Goal: Find specific page/section: Find specific page/section

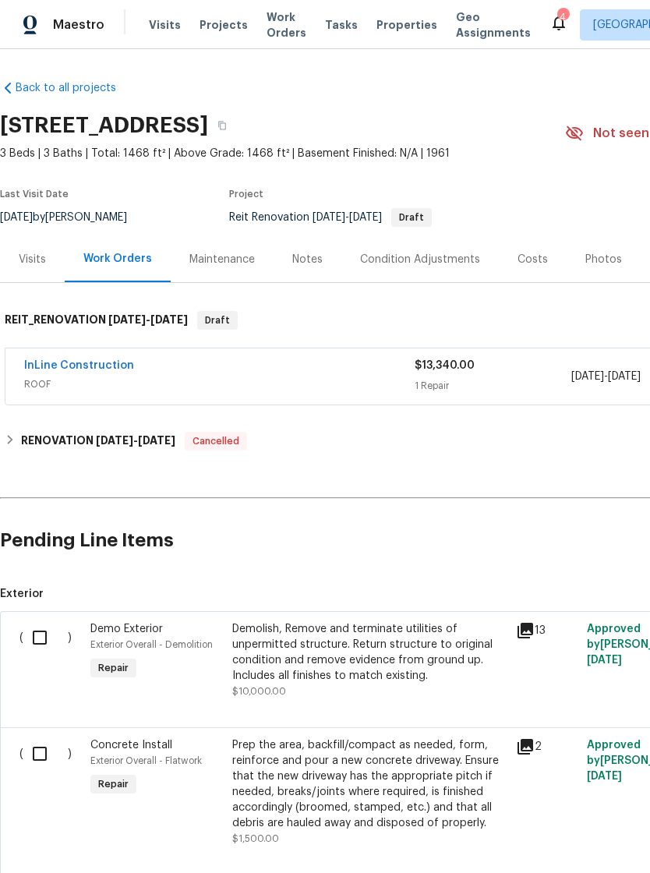
click at [204, 17] on span "Projects" at bounding box center [224, 25] width 48 height 16
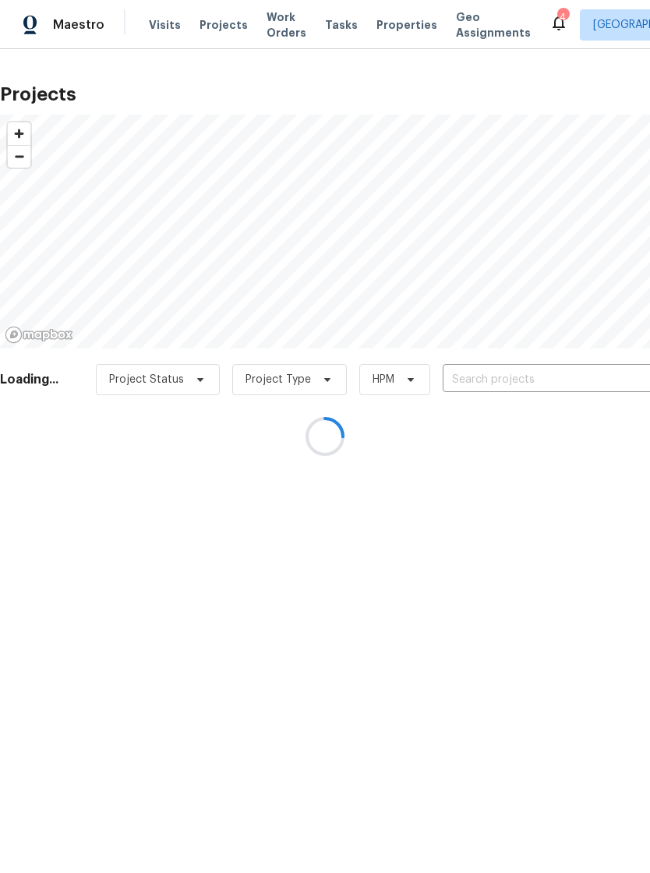
click at [462, 377] on div at bounding box center [325, 436] width 650 height 873
click at [470, 377] on div at bounding box center [325, 436] width 650 height 873
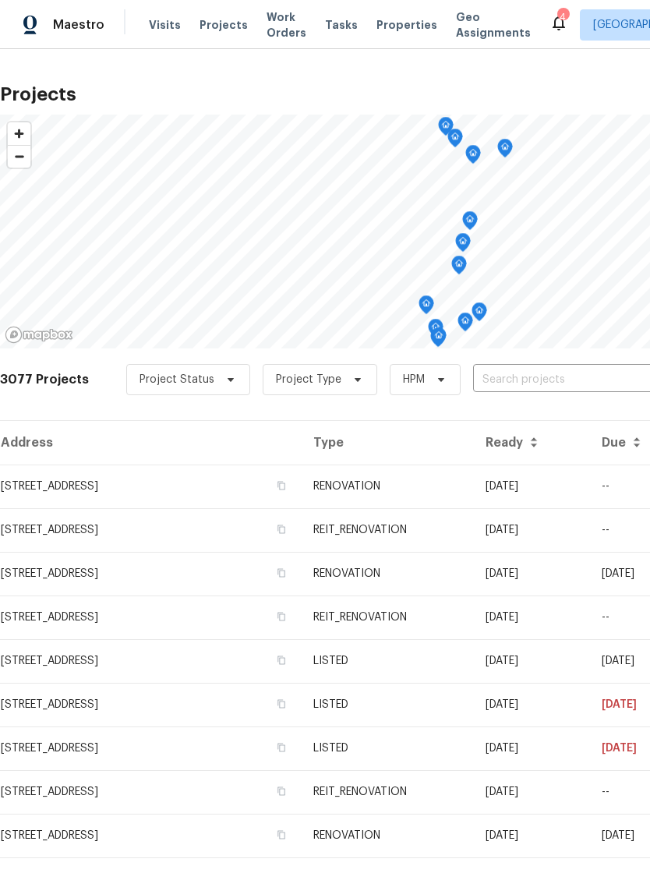
click at [501, 383] on input "text" at bounding box center [562, 380] width 179 height 24
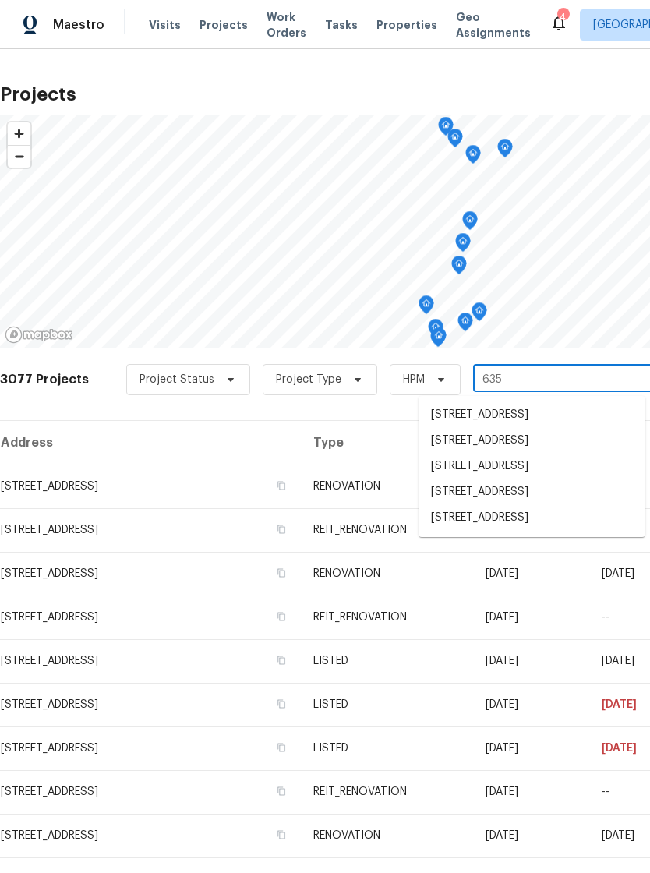
type input "6359"
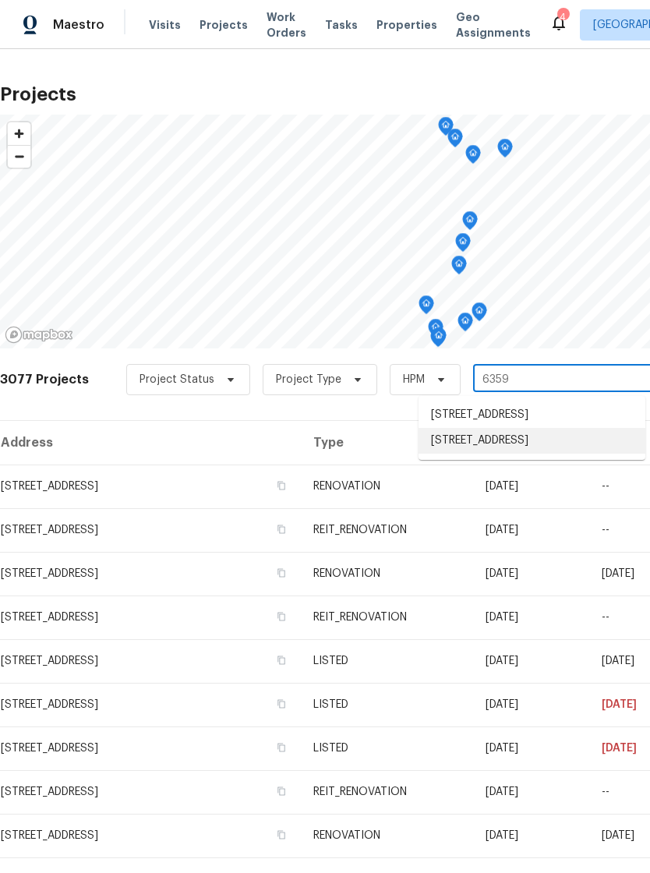
click at [450, 454] on li "[STREET_ADDRESS]" at bounding box center [532, 441] width 227 height 26
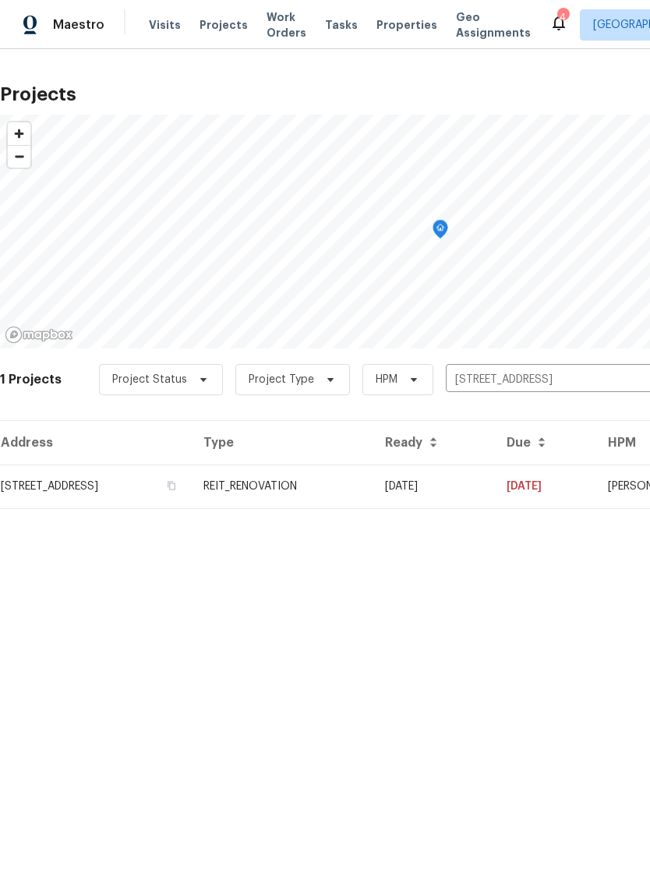
click at [90, 482] on td "[STREET_ADDRESS]" at bounding box center [95, 487] width 191 height 44
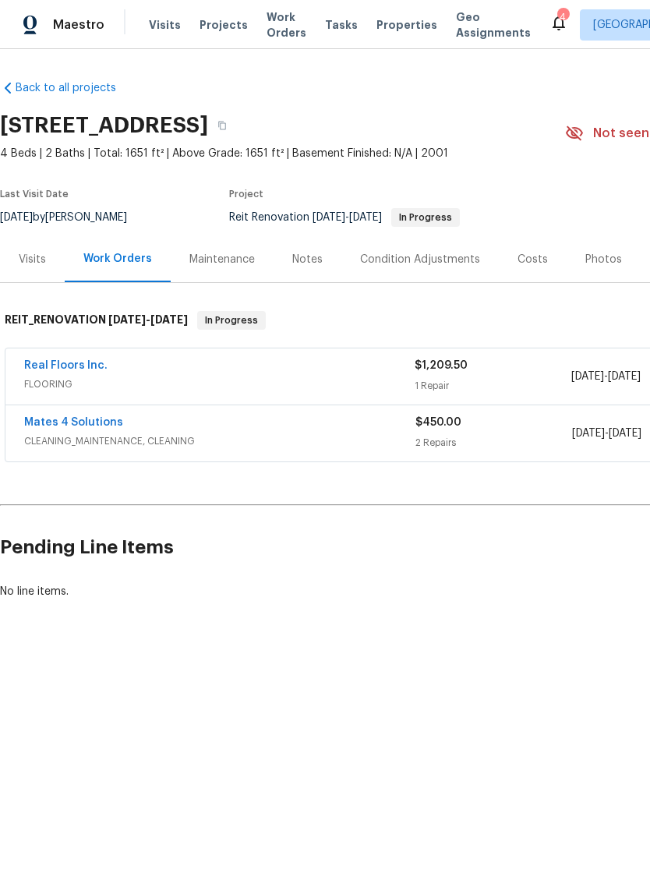
click at [47, 360] on link "Real Floors Inc." at bounding box center [65, 365] width 83 height 11
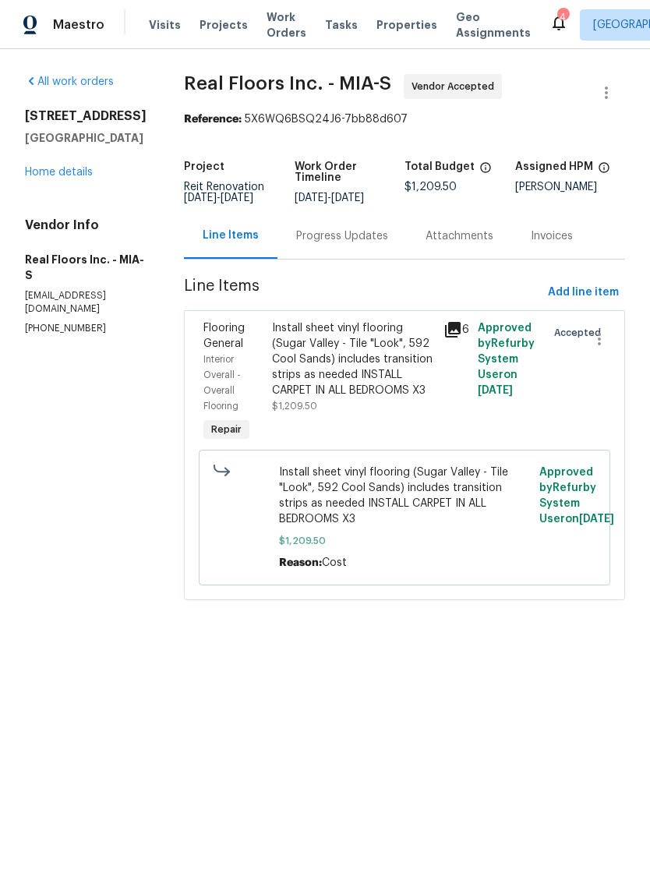
click at [391, 365] on div "Install sheet vinyl flooring (Sugar Valley - Tile "Look", 592 Cool Sands) inclu…" at bounding box center [353, 359] width 162 height 78
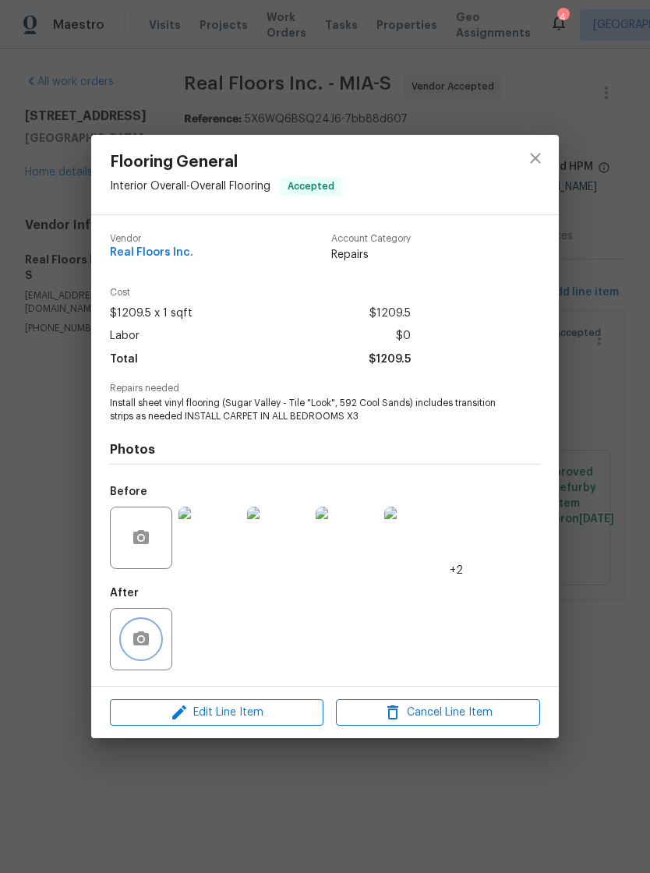
click at [151, 625] on button "button" at bounding box center [140, 639] width 37 height 37
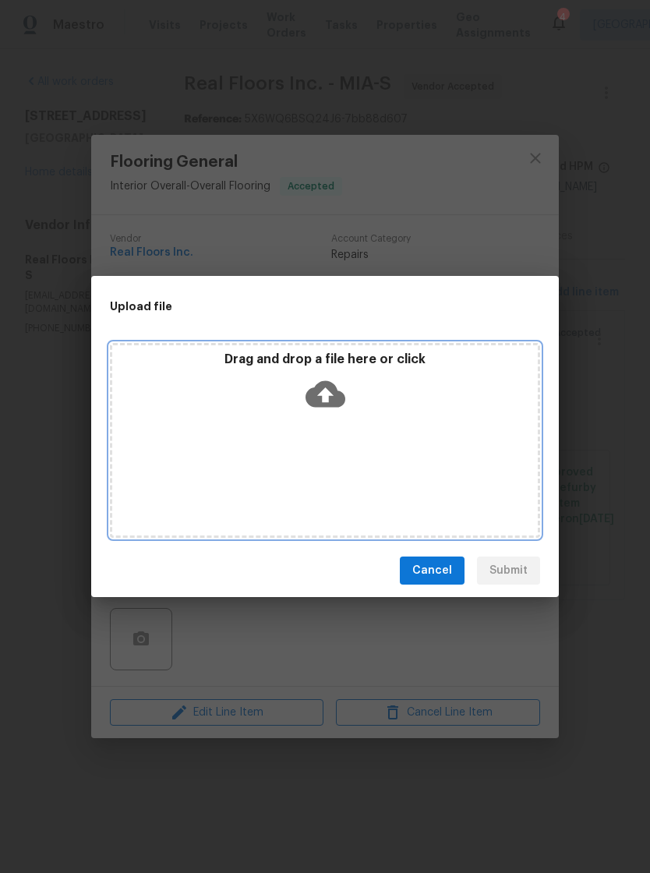
click at [340, 385] on icon at bounding box center [326, 394] width 40 height 40
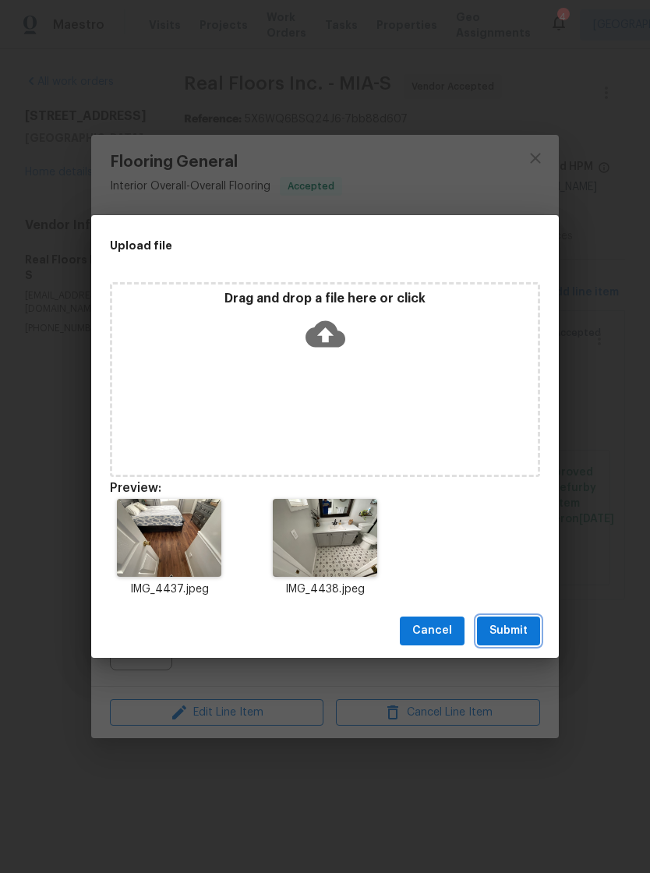
click at [525, 629] on span "Submit" at bounding box center [509, 630] width 38 height 19
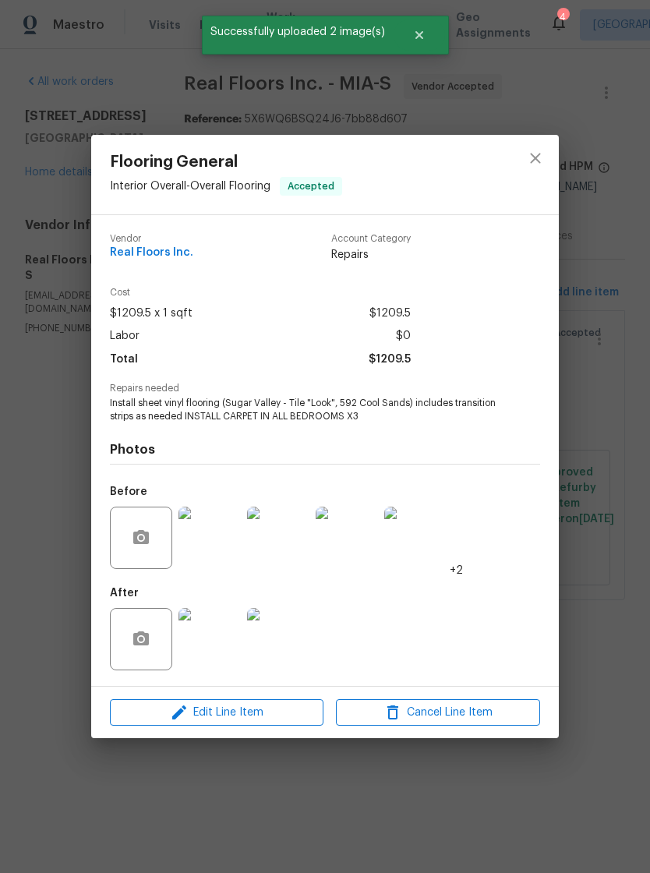
click at [443, 784] on div "Flooring General Interior Overall - Overall Flooring Accepted Vendor Real Floor…" at bounding box center [325, 436] width 650 height 873
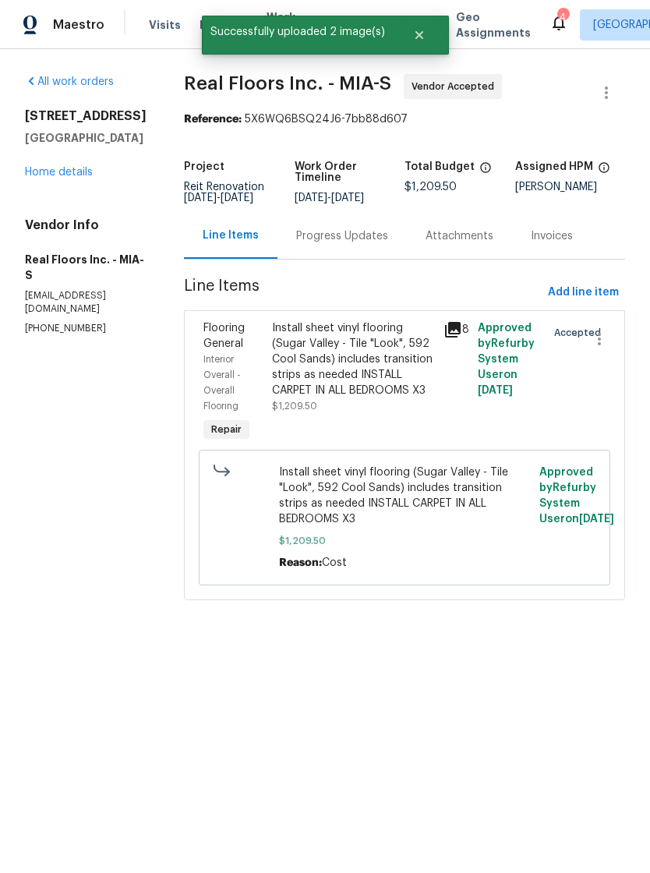
click at [442, 784] on div "Flooring General Interior Overall - Overall Flooring Accepted Vendor Real Floor…" at bounding box center [325, 436] width 650 height 873
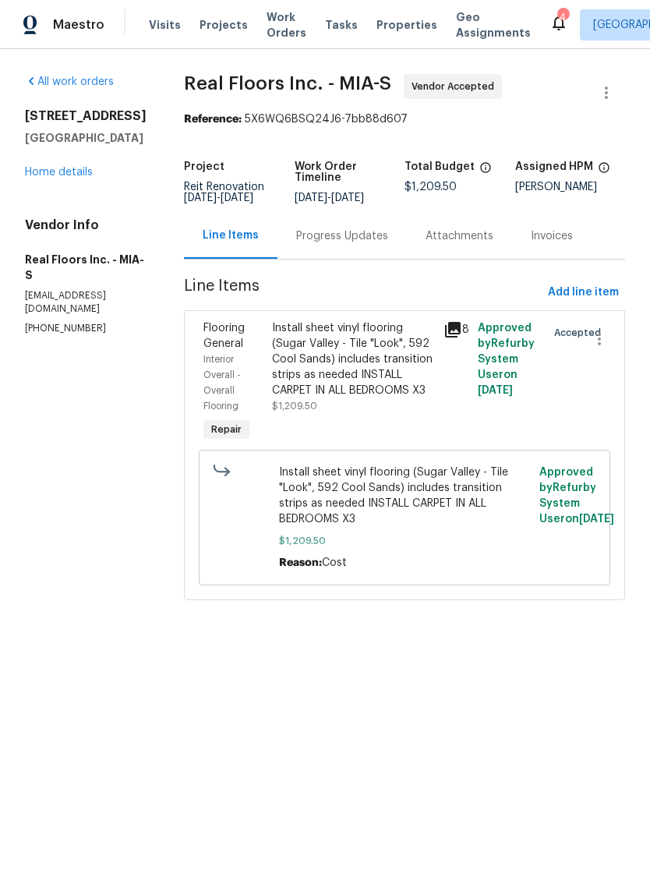
click at [267, 20] on span "Work Orders" at bounding box center [287, 24] width 40 height 31
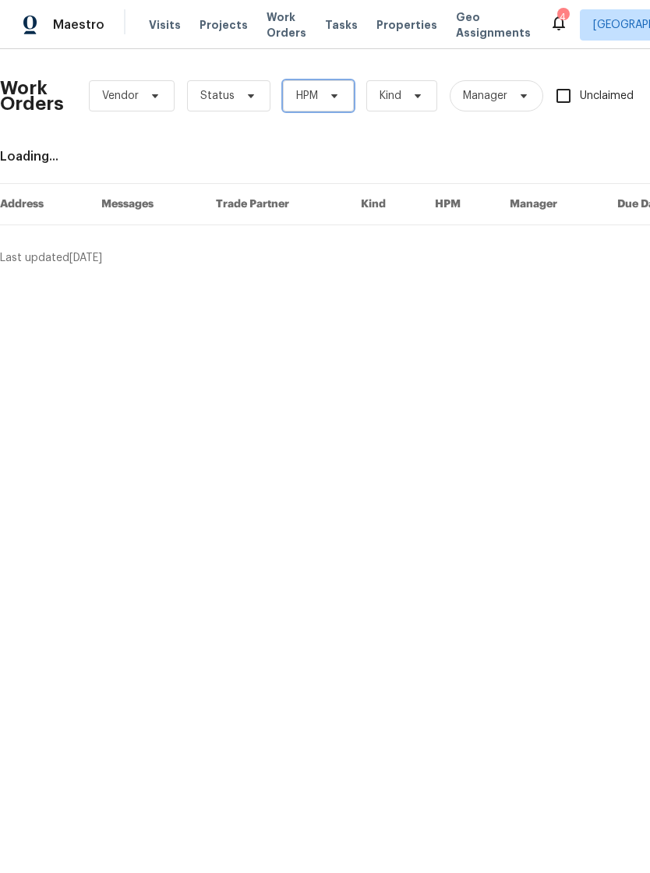
click at [308, 93] on span "HPM" at bounding box center [307, 96] width 22 height 16
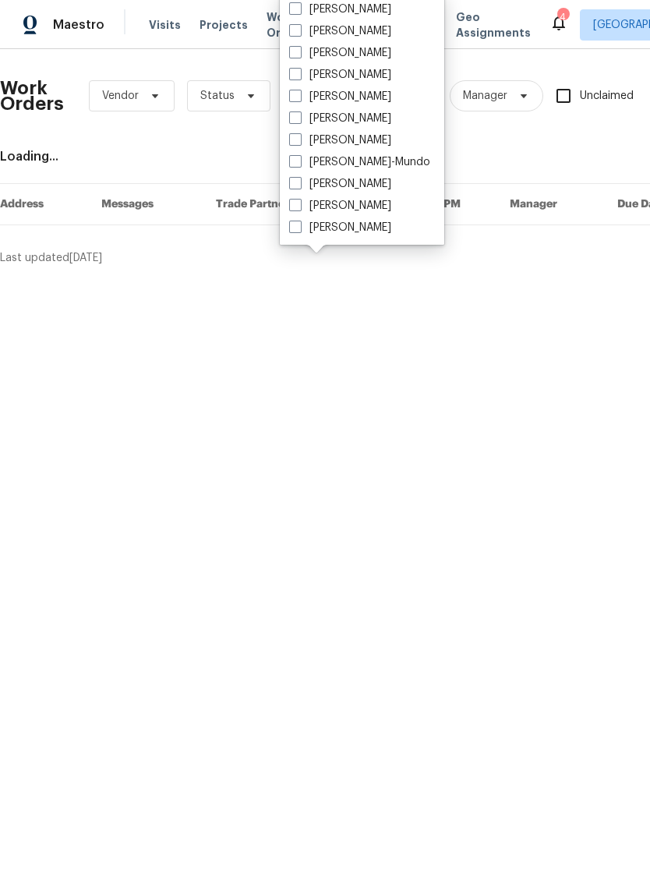
click at [292, 86] on div "[PERSON_NAME]" at bounding box center [362, 97] width 155 height 22
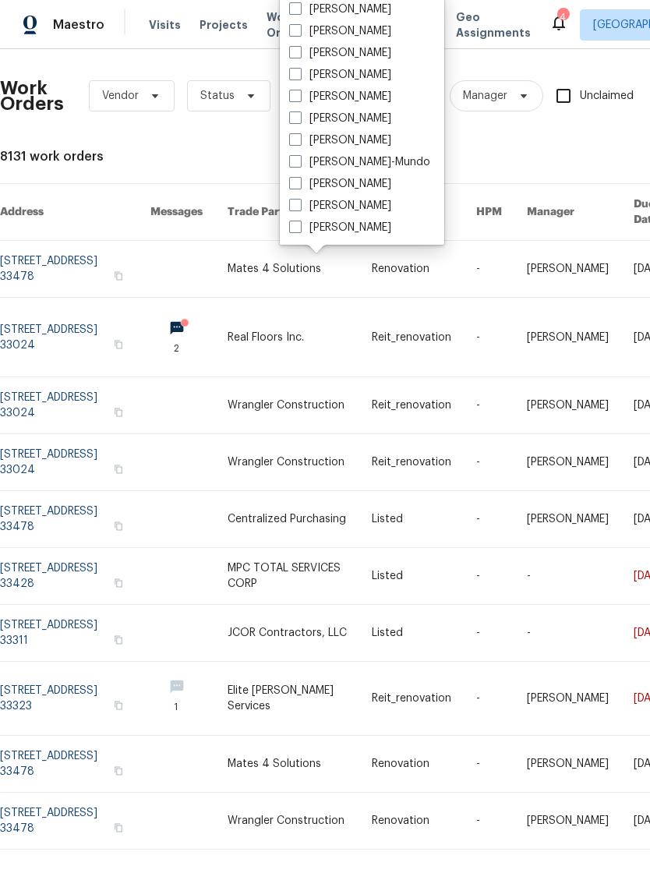
click at [298, 92] on span at bounding box center [295, 96] width 12 height 12
click at [298, 92] on input "[PERSON_NAME]" at bounding box center [294, 94] width 10 height 10
checkbox input "true"
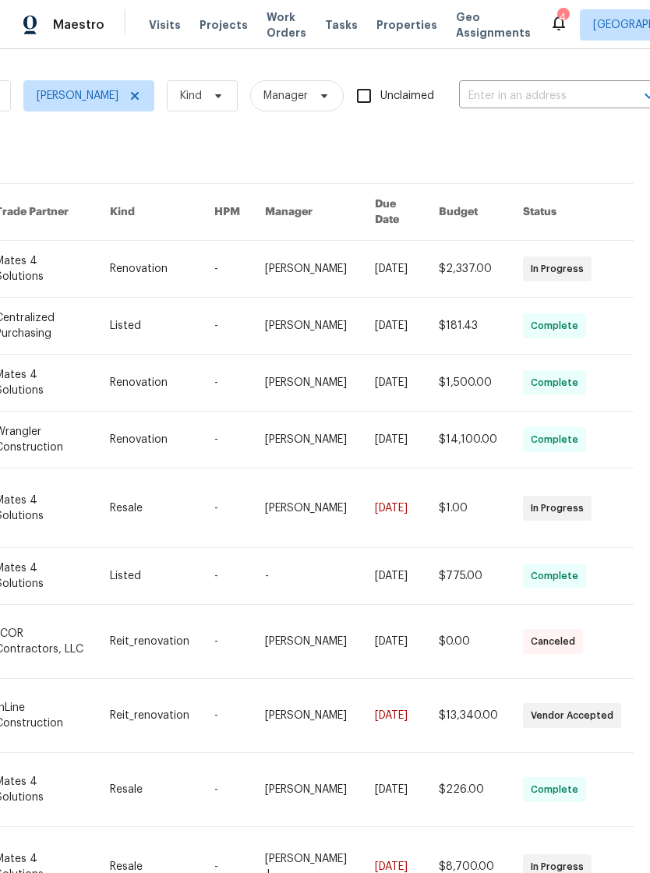
scroll to position [0, 260]
click at [472, 97] on input "text" at bounding box center [537, 96] width 156 height 24
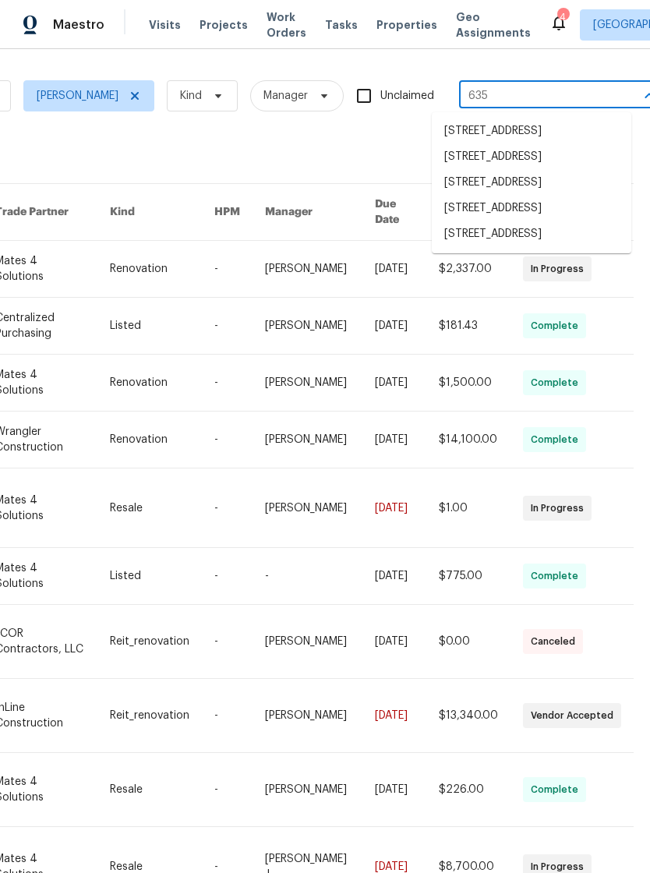
type input "6359"
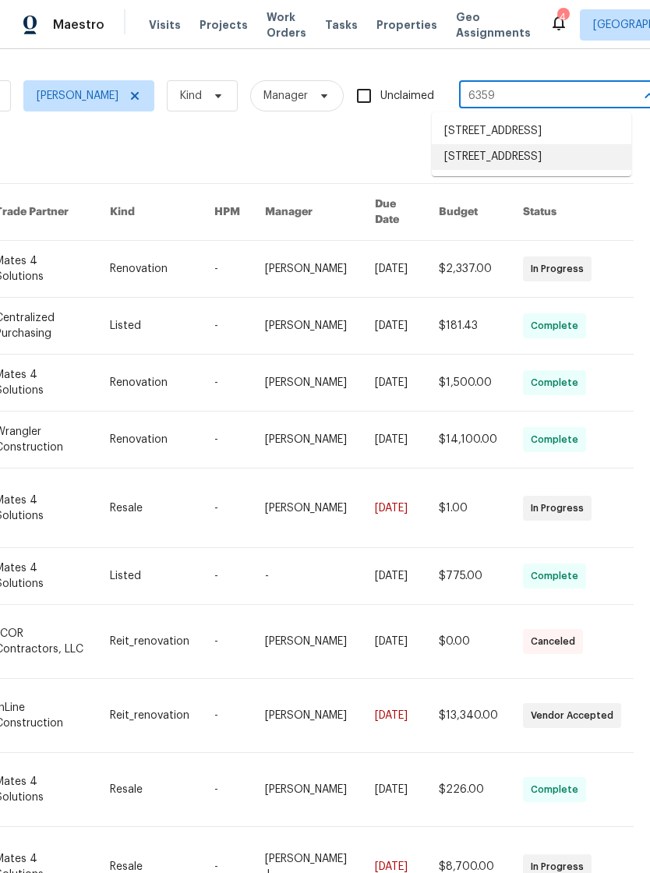
click at [466, 170] on li "6359 Stonehurst Cir, Lake Worth, FL 33467" at bounding box center [532, 157] width 200 height 26
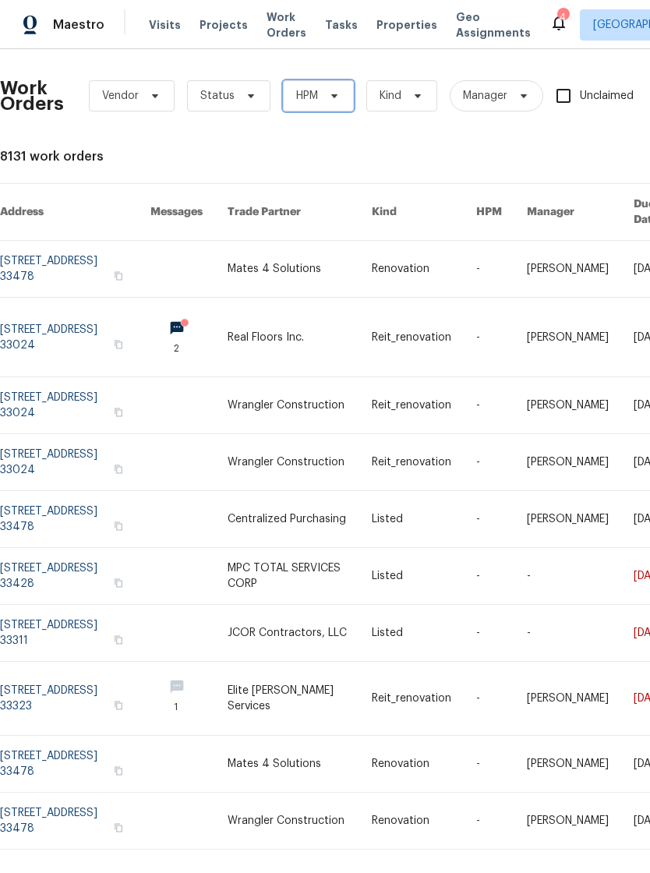
click at [308, 88] on span "HPM" at bounding box center [307, 96] width 22 height 16
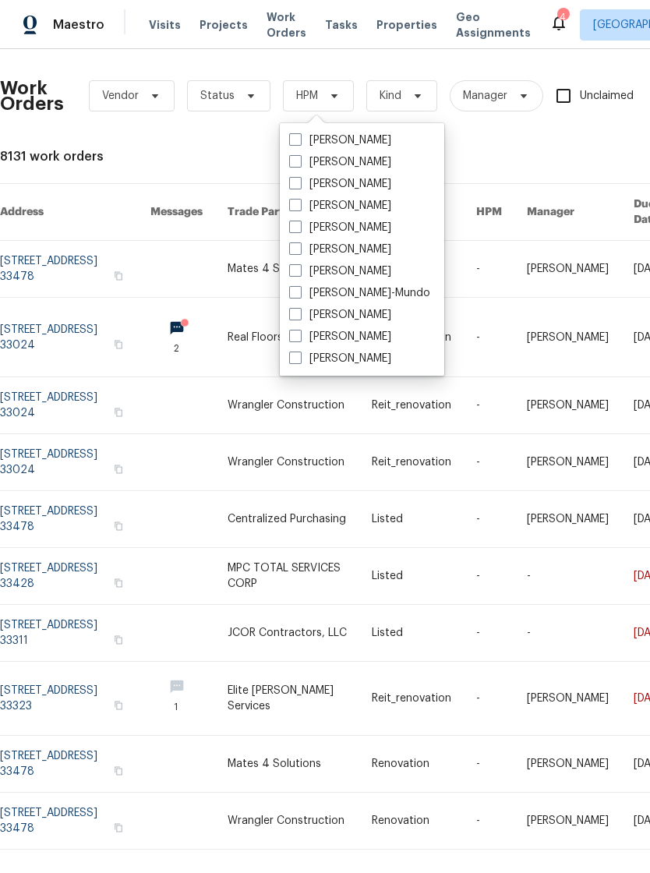
click at [293, 227] on span at bounding box center [295, 227] width 12 height 12
click at [293, 227] on input "[PERSON_NAME]" at bounding box center [294, 225] width 10 height 10
checkbox input "true"
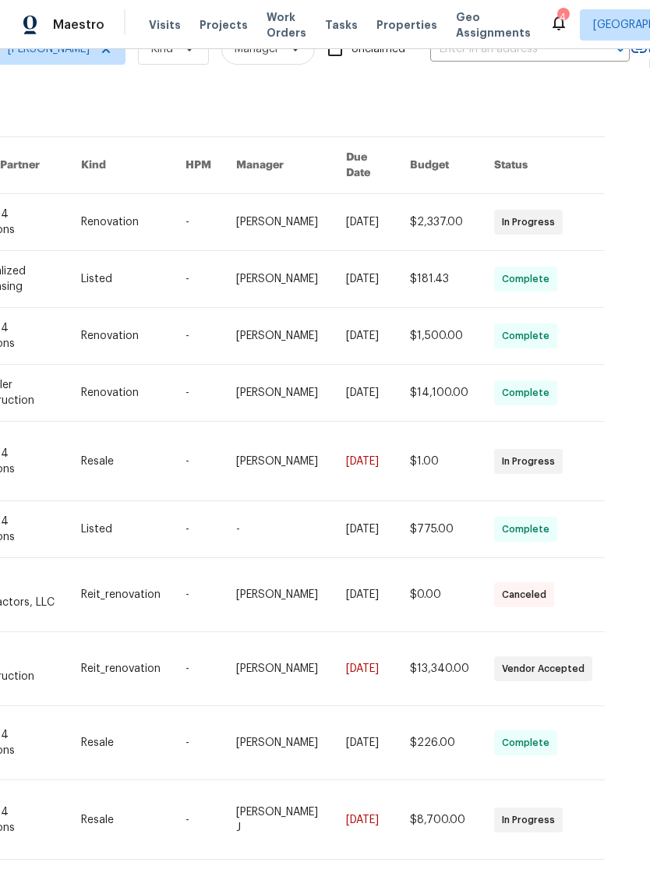
scroll to position [24, 0]
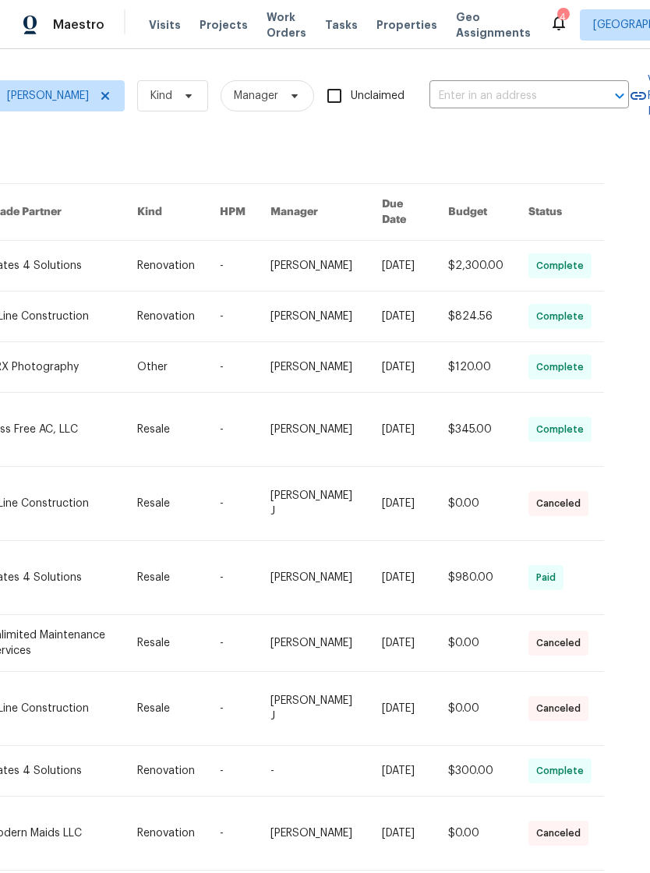
scroll to position [0, 289]
click at [430, 95] on input "text" at bounding box center [508, 96] width 156 height 24
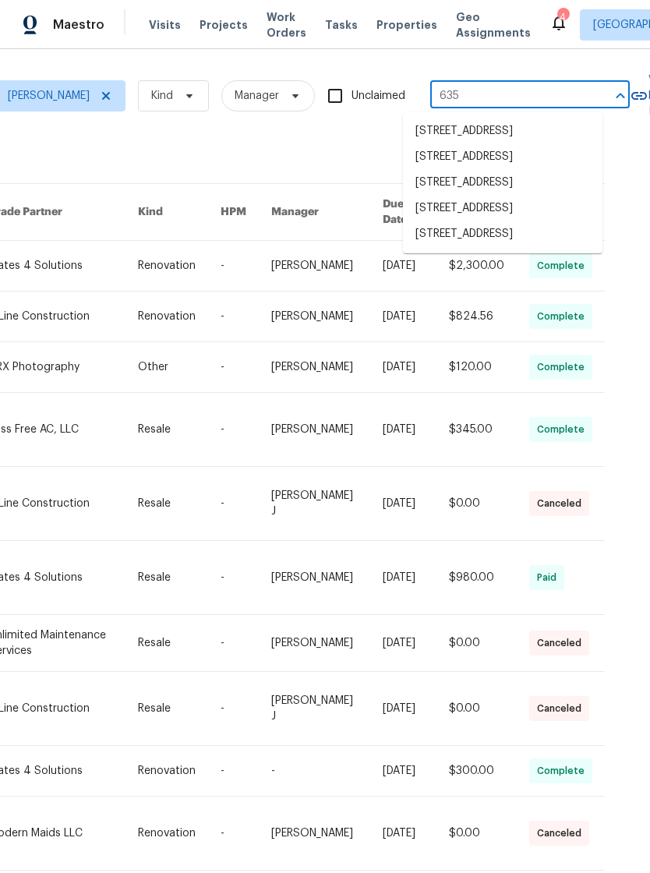
type input "6359"
click at [441, 170] on li "6359 Stonehurst Cir, Lake Worth, FL 33467" at bounding box center [503, 157] width 200 height 26
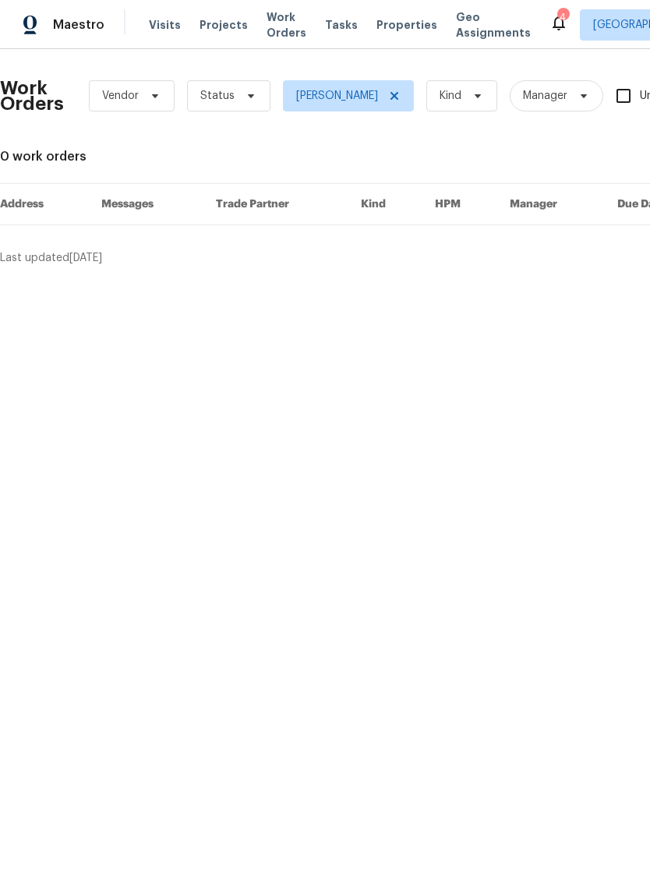
click at [221, 28] on span "Projects" at bounding box center [224, 25] width 48 height 16
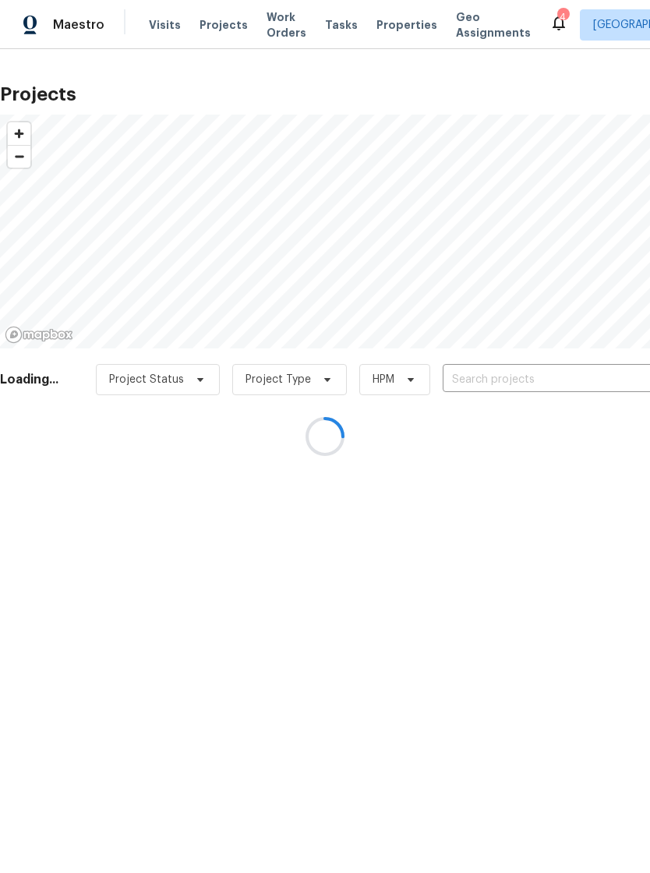
click at [469, 366] on div at bounding box center [325, 436] width 650 height 873
click at [483, 371] on div at bounding box center [325, 436] width 650 height 873
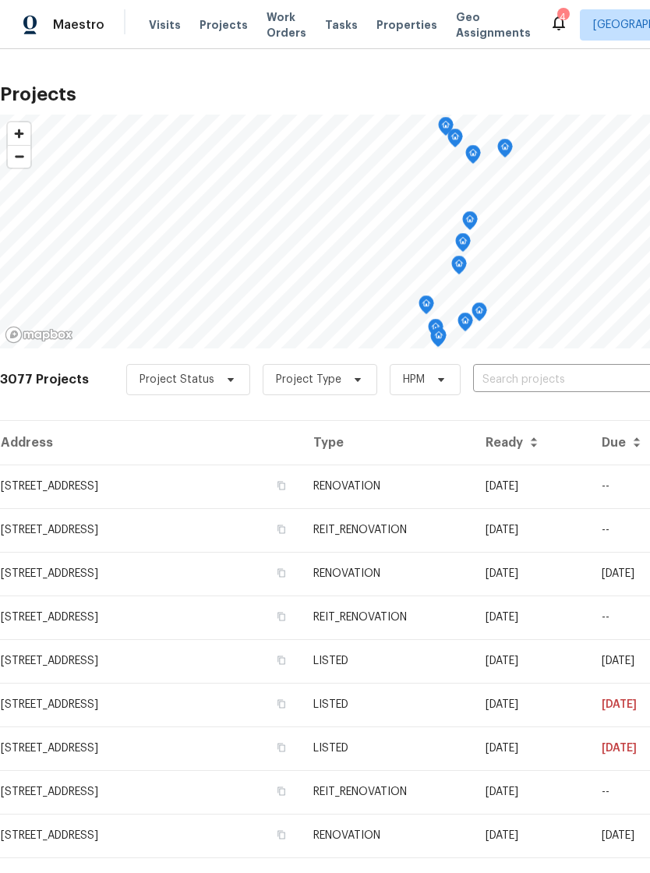
click at [498, 384] on input "text" at bounding box center [562, 380] width 179 height 24
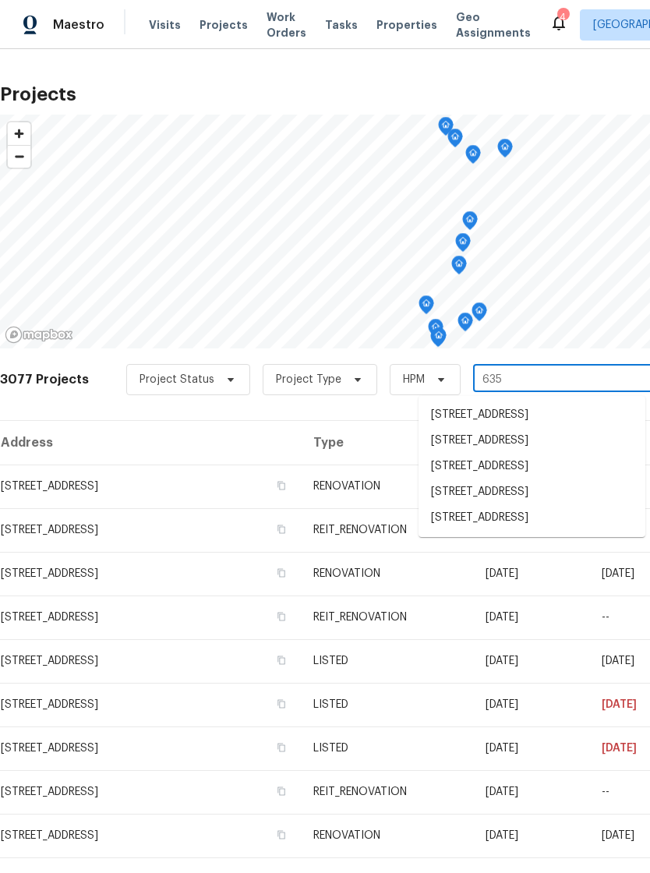
type input "6359"
click at [452, 454] on li "[STREET_ADDRESS]" at bounding box center [532, 441] width 227 height 26
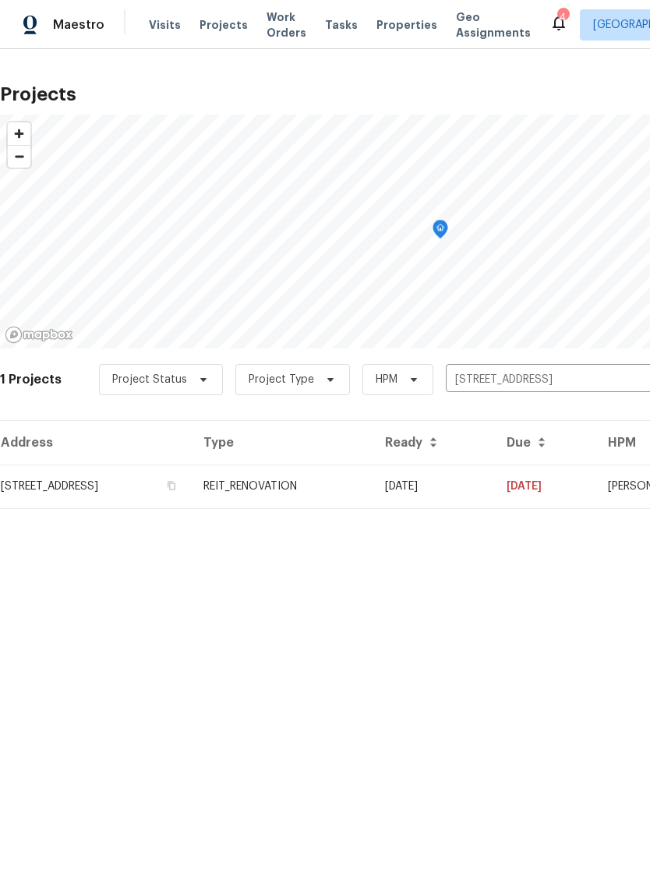
click at [98, 490] on td "6359 Stonehurst Cir, Lake Worth, FL 33467" at bounding box center [95, 487] width 191 height 44
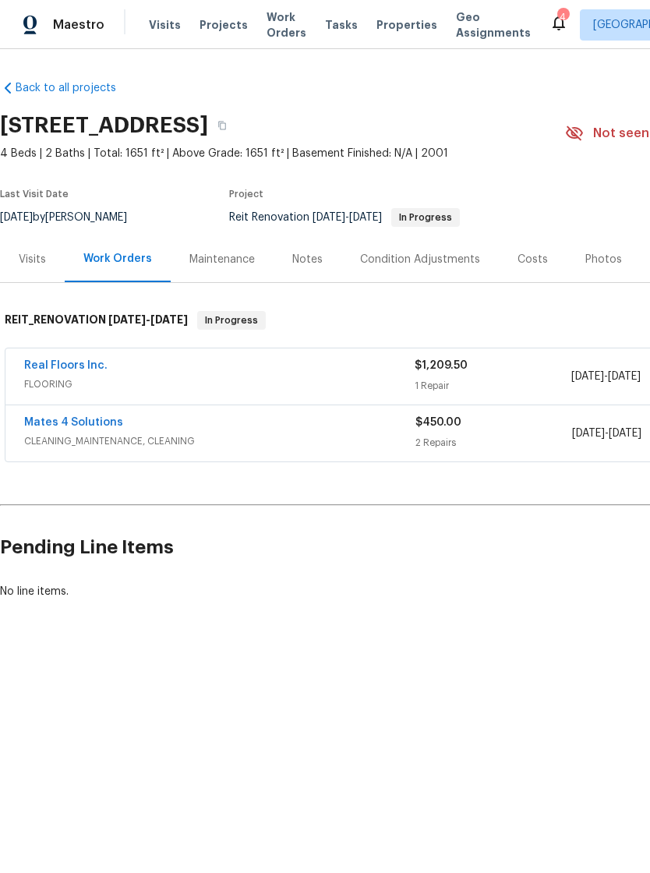
click at [62, 364] on link "Real Floors Inc." at bounding box center [65, 365] width 83 height 11
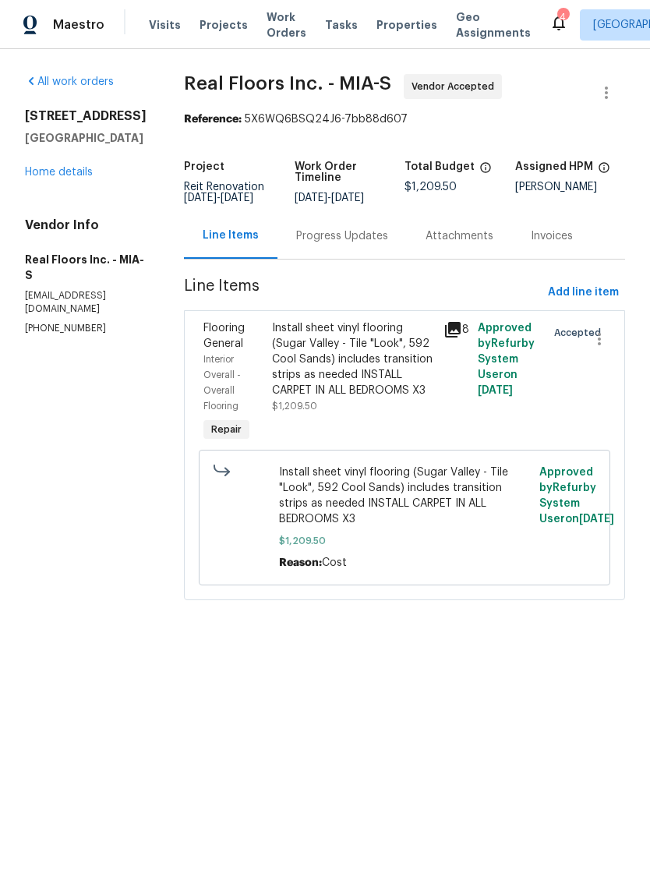
click at [285, 368] on div "Install sheet vinyl flooring (Sugar Valley - Tile "Look", 592 Cool Sands) inclu…" at bounding box center [353, 359] width 162 height 78
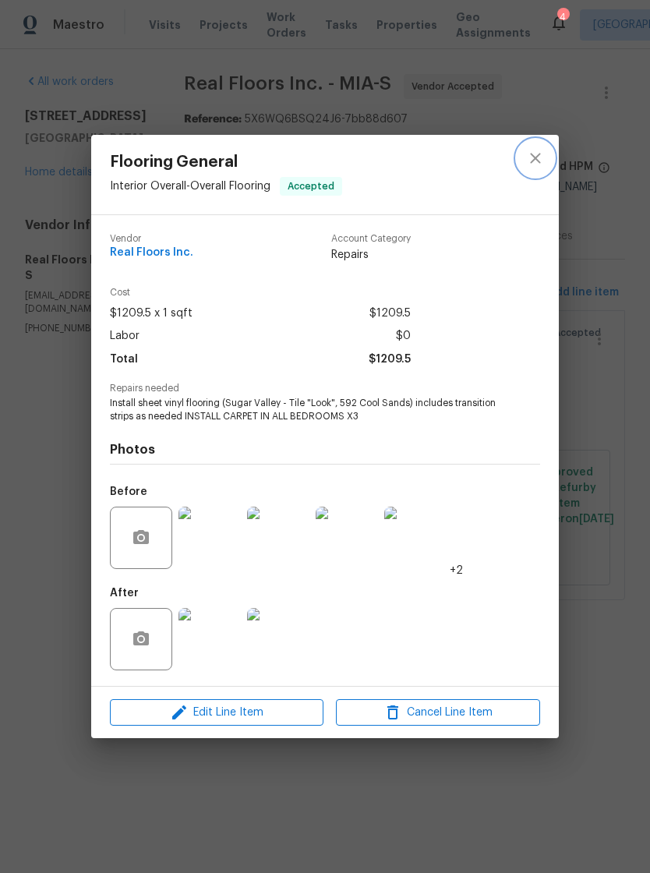
click at [530, 151] on icon "close" at bounding box center [535, 158] width 19 height 19
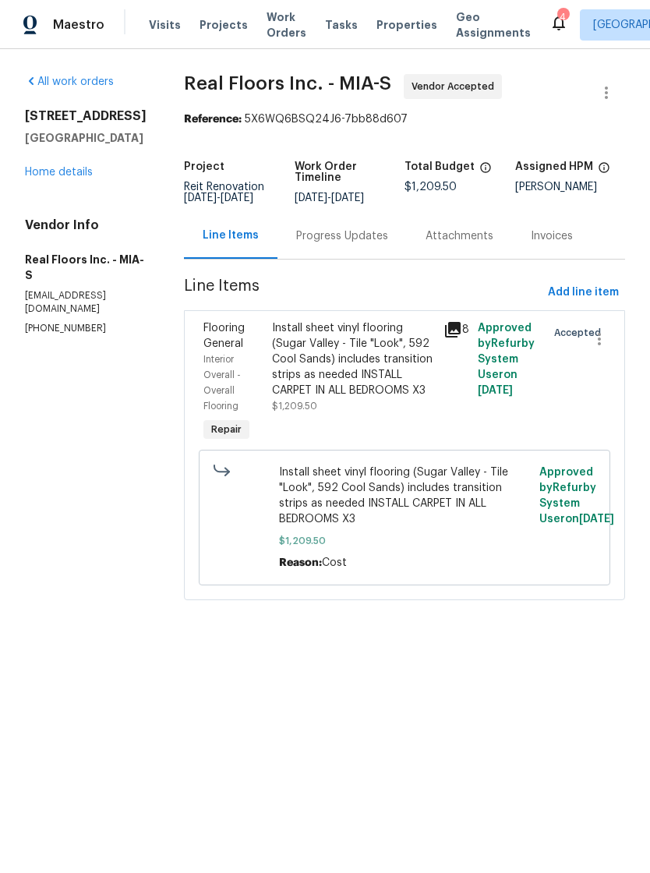
click at [373, 383] on div "Install sheet vinyl flooring (Sugar Valley - Tile "Look", 592 Cool Sands) inclu…" at bounding box center [353, 359] width 162 height 78
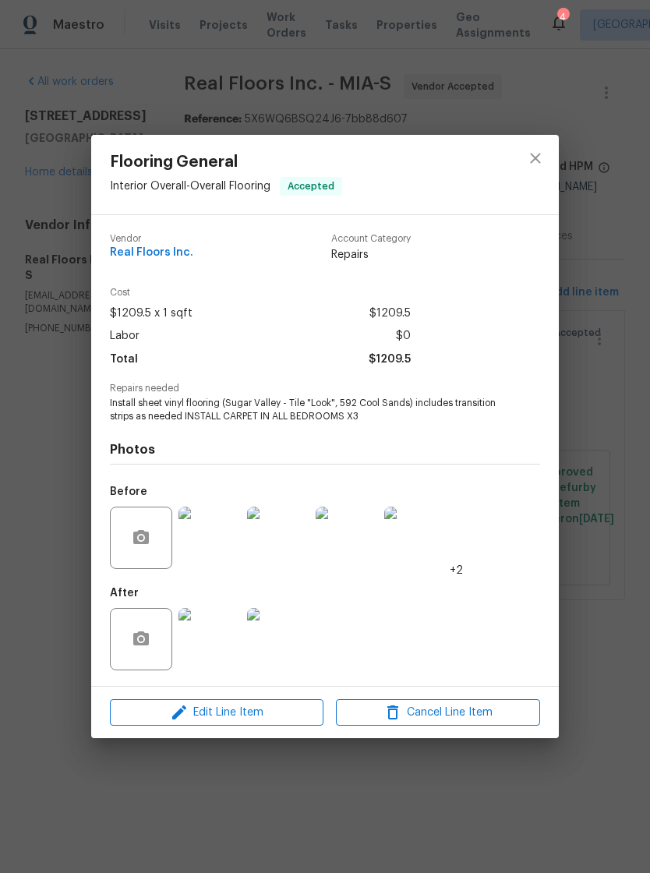
click at [515, 794] on div "Flooring General Interior Overall - Overall Flooring Accepted Vendor Real Floor…" at bounding box center [325, 436] width 650 height 873
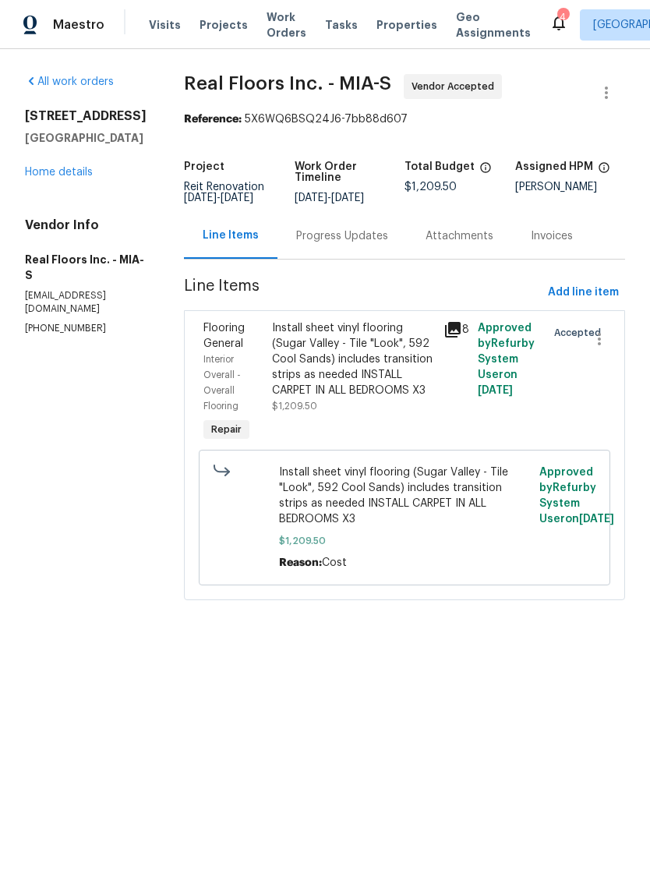
click at [289, 30] on span "Work Orders" at bounding box center [287, 24] width 40 height 31
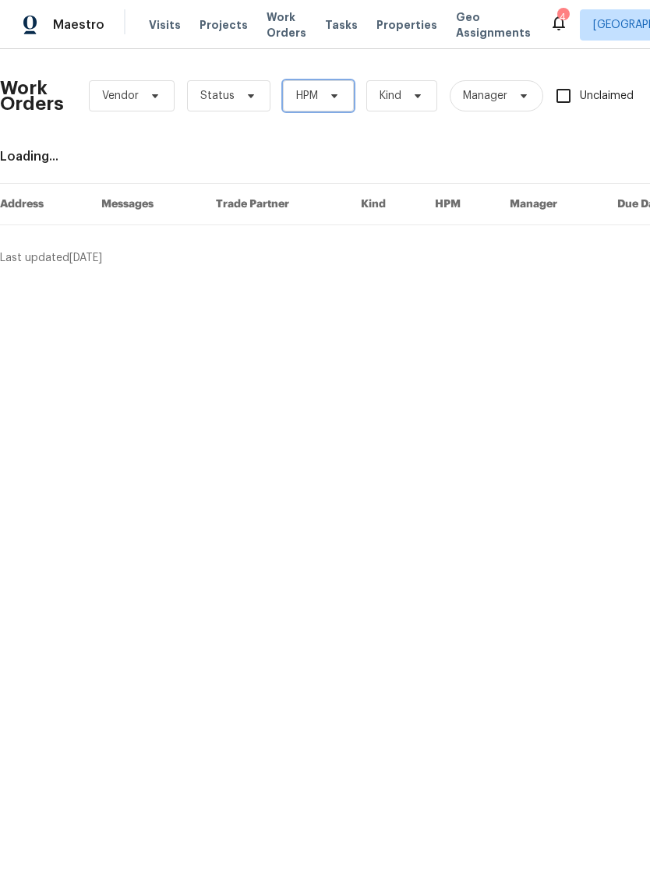
click at [334, 97] on icon at bounding box center [334, 96] width 6 height 4
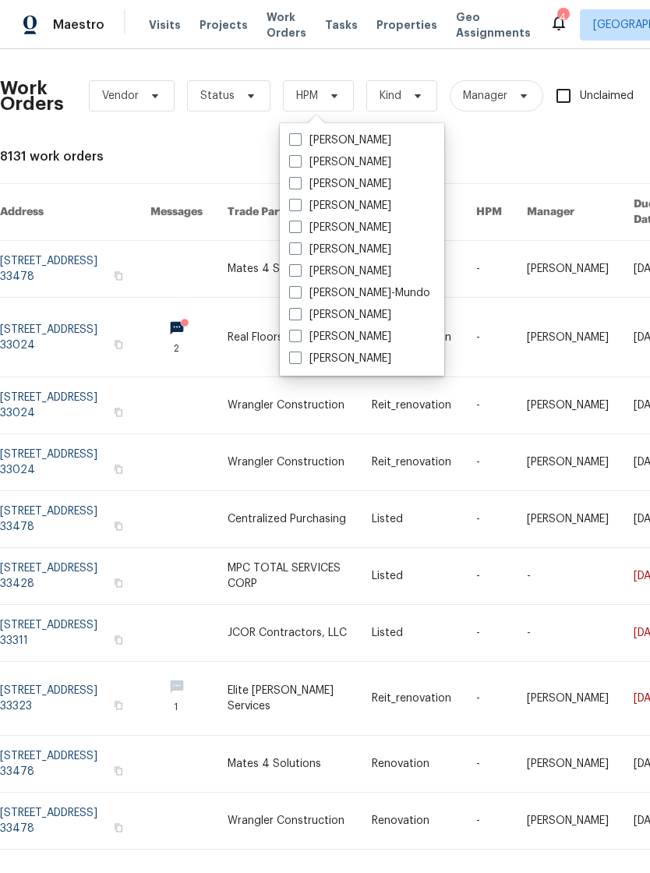
click at [303, 226] on label "[PERSON_NAME]" at bounding box center [340, 228] width 102 height 16
click at [299, 226] on input "[PERSON_NAME]" at bounding box center [294, 225] width 10 height 10
checkbox input "true"
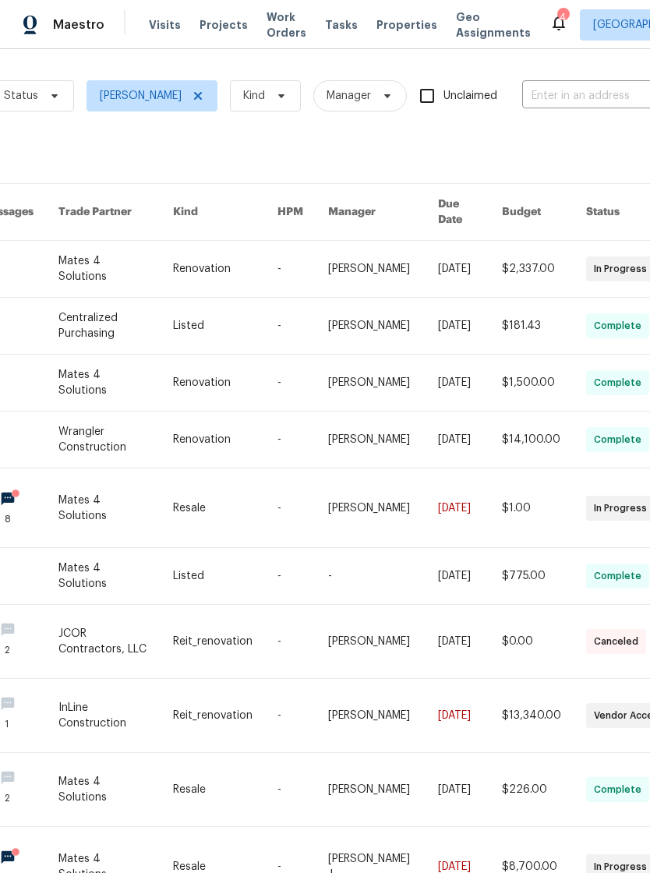
scroll to position [0, 196]
click at [234, 18] on span "Projects" at bounding box center [224, 25] width 48 height 16
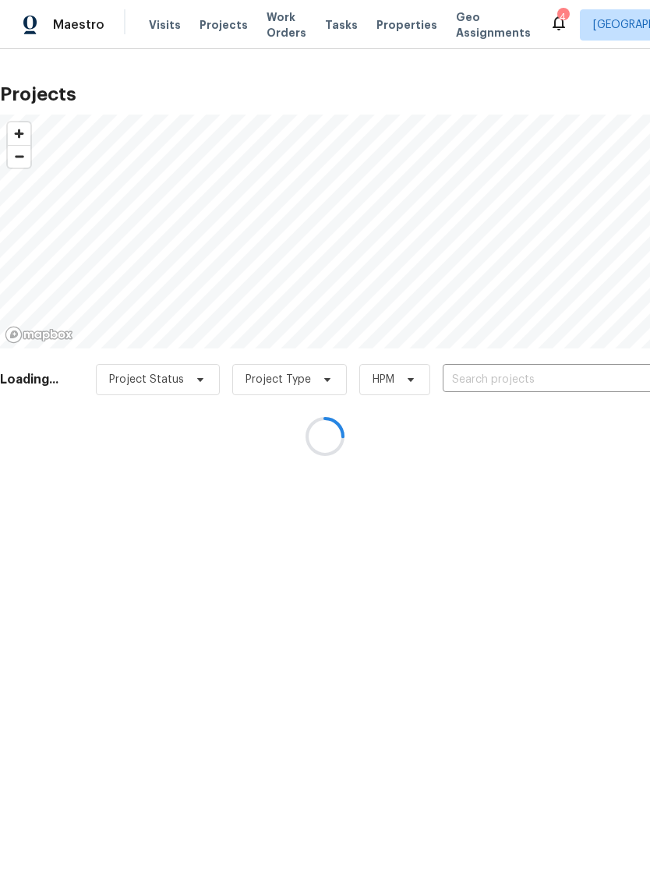
click at [509, 370] on div at bounding box center [325, 436] width 650 height 873
click at [519, 377] on div at bounding box center [325, 436] width 650 height 873
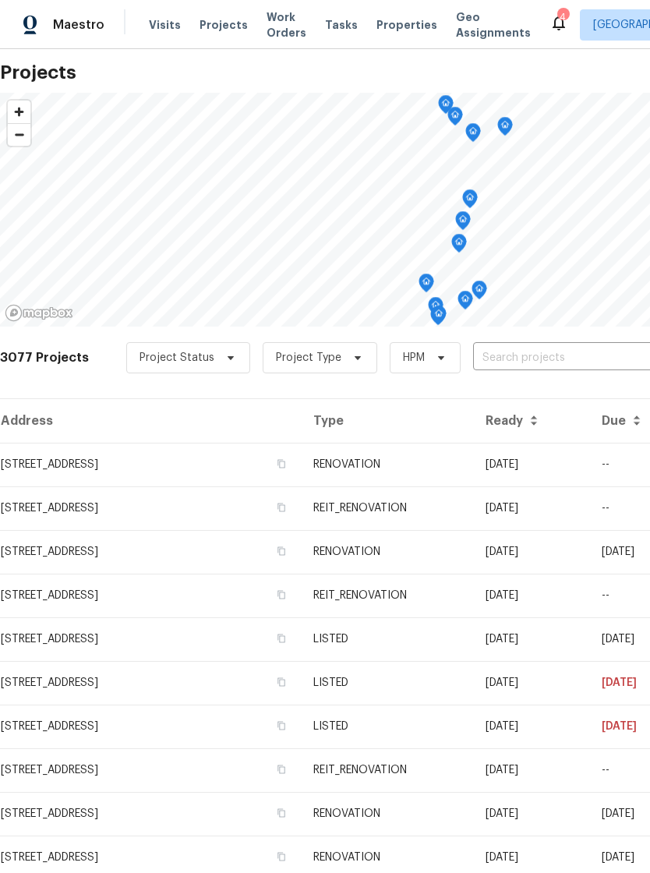
scroll to position [23, 0]
click at [435, 360] on icon at bounding box center [441, 357] width 12 height 12
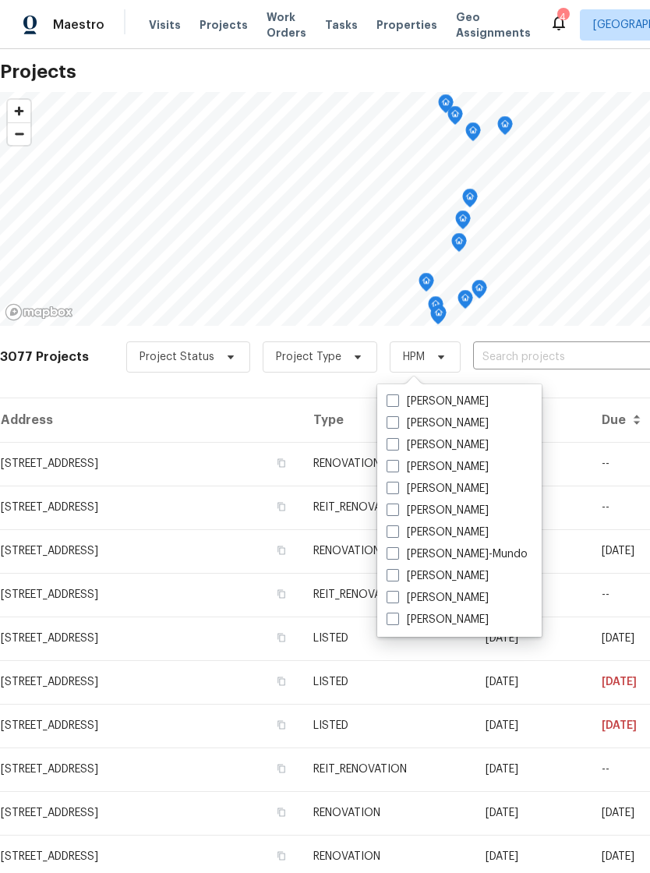
click at [395, 492] on span at bounding box center [393, 488] width 12 height 12
click at [395, 491] on input "[PERSON_NAME]" at bounding box center [392, 486] width 10 height 10
checkbox input "true"
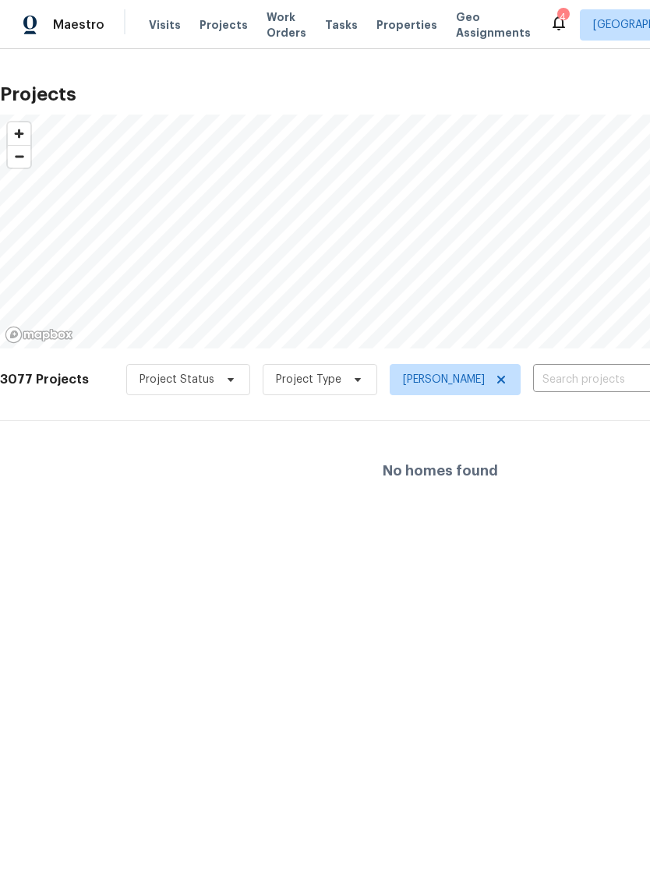
click at [400, 31] on span "Properties" at bounding box center [407, 25] width 61 height 16
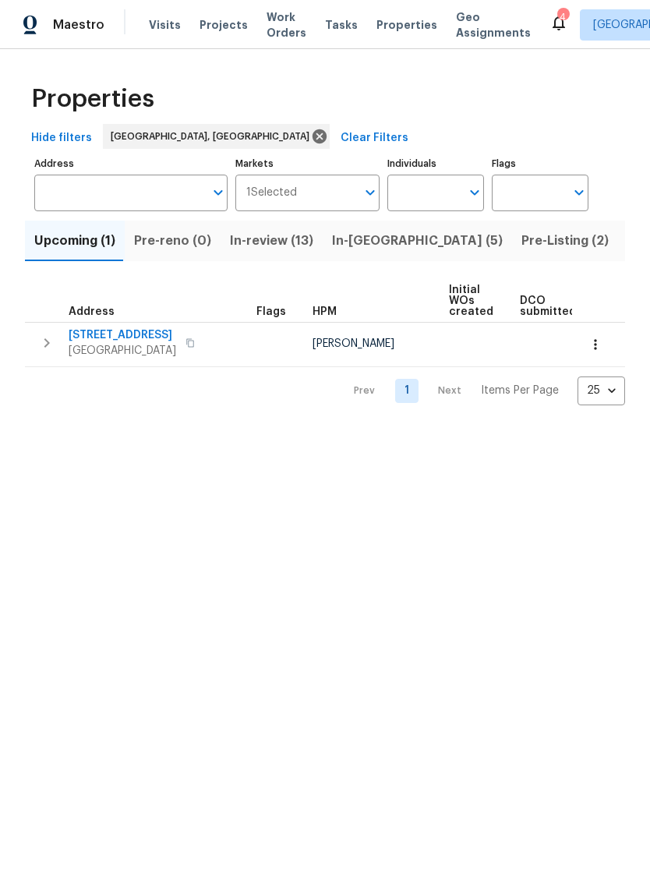
click at [628, 238] on span "Listed (7)" at bounding box center [657, 241] width 58 height 22
